Goal: Task Accomplishment & Management: Manage account settings

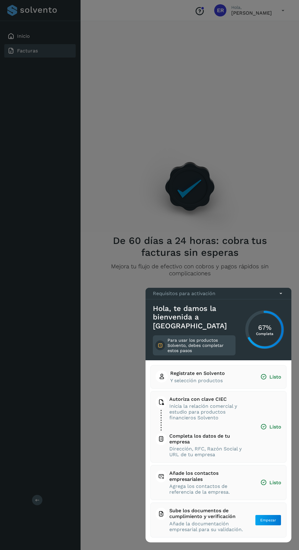
click at [280, 297] on icon at bounding box center [280, 293] width 6 height 6
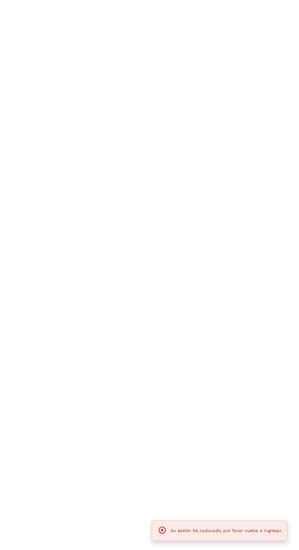
click at [256, 535] on div "Su sesión ha caducado, por favor vuelva a ingresar." at bounding box center [219, 531] width 125 height 12
click at [248, 532] on span "Su sesión ha caducado, por favor vuelva a ingresar." at bounding box center [226, 530] width 112 height 5
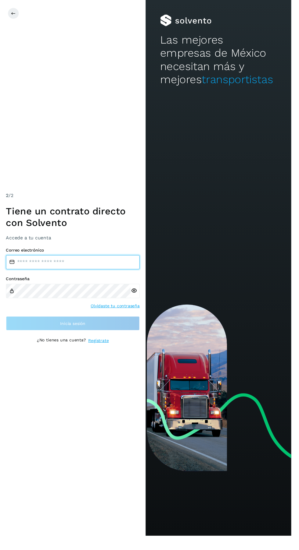
click at [68, 277] on input "email" at bounding box center [74, 269] width 137 height 15
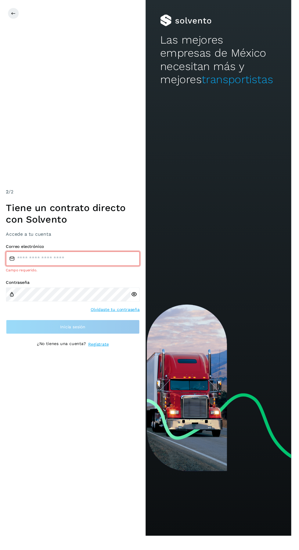
type input "**********"
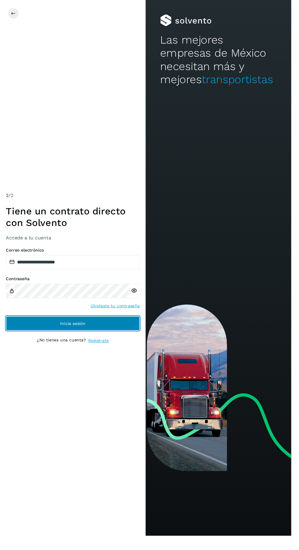
click at [99, 340] on button "Inicia sesión" at bounding box center [74, 332] width 137 height 15
click at [77, 334] on span "Inicia sesión" at bounding box center [75, 332] width 26 height 4
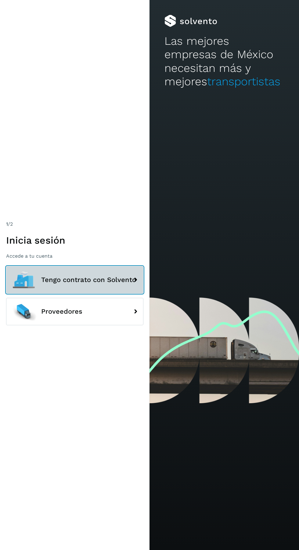
click at [89, 284] on span "Tengo contrato con Solvento" at bounding box center [88, 279] width 95 height 7
click at [93, 284] on span "Tengo contrato con Solvento" at bounding box center [88, 279] width 95 height 7
click at [114, 284] on span "Tengo contrato con Solvento" at bounding box center [88, 279] width 95 height 7
